Goal: Find specific page/section: Find specific page/section

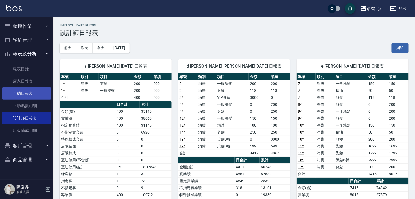
drag, startPoint x: 34, startPoint y: 98, endPoint x: 25, endPoint y: 95, distance: 9.8
click at [34, 99] on link "互助日報表" at bounding box center [26, 93] width 49 height 12
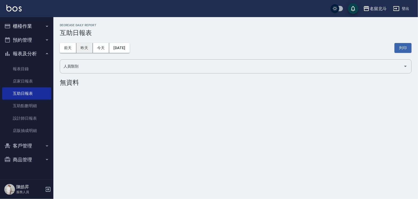
click at [81, 46] on button "昨天" at bounding box center [84, 48] width 17 height 10
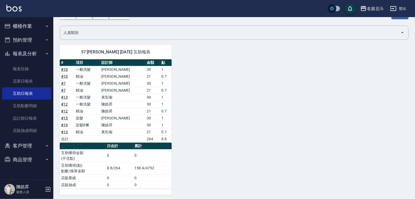
scroll to position [35, 0]
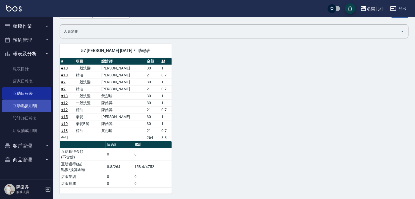
click at [37, 109] on link "互助點數明細" at bounding box center [26, 105] width 49 height 12
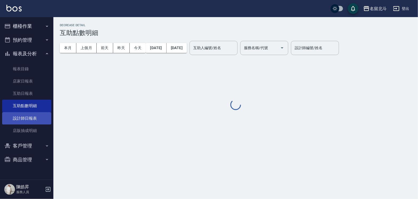
click at [34, 99] on link "互助日報表" at bounding box center [26, 93] width 49 height 12
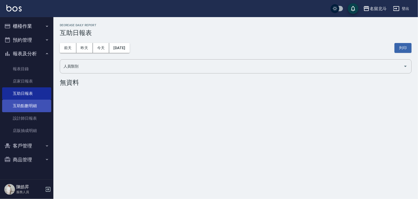
click at [30, 107] on link "互助點數明細" at bounding box center [26, 105] width 49 height 12
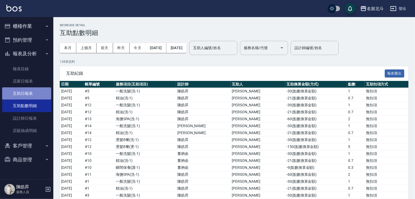
click at [31, 99] on link "互助日報表" at bounding box center [26, 93] width 49 height 12
